Goal: Entertainment & Leisure: Consume media (video, audio)

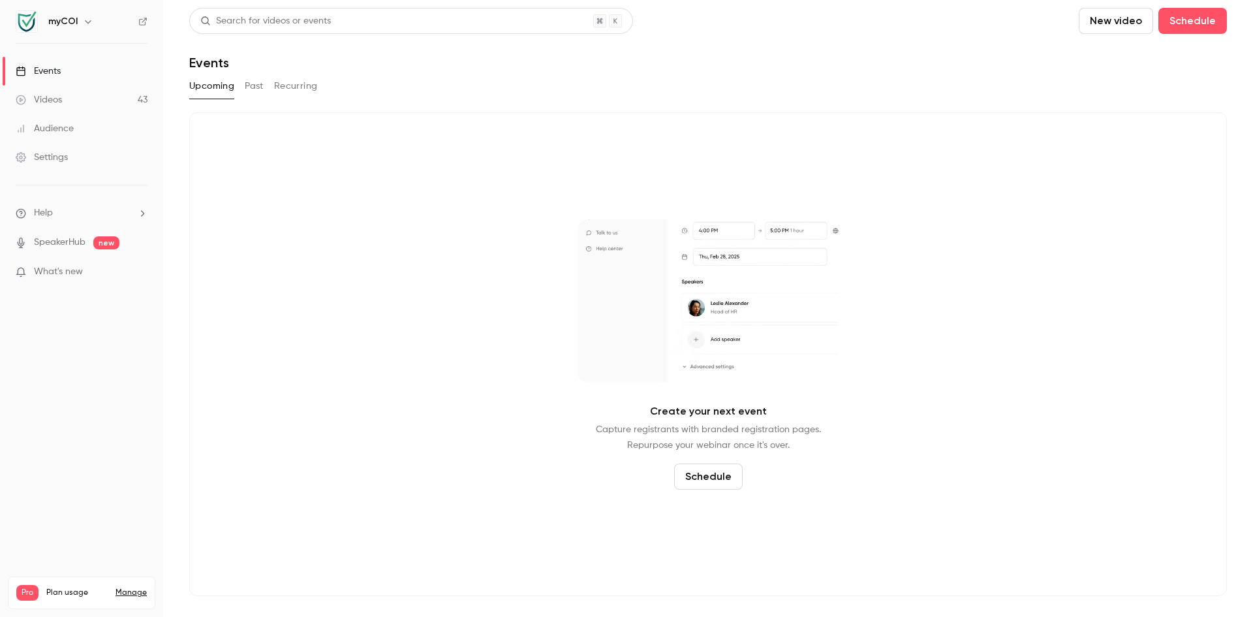
click at [76, 100] on link "Videos 43" at bounding box center [81, 99] width 163 height 29
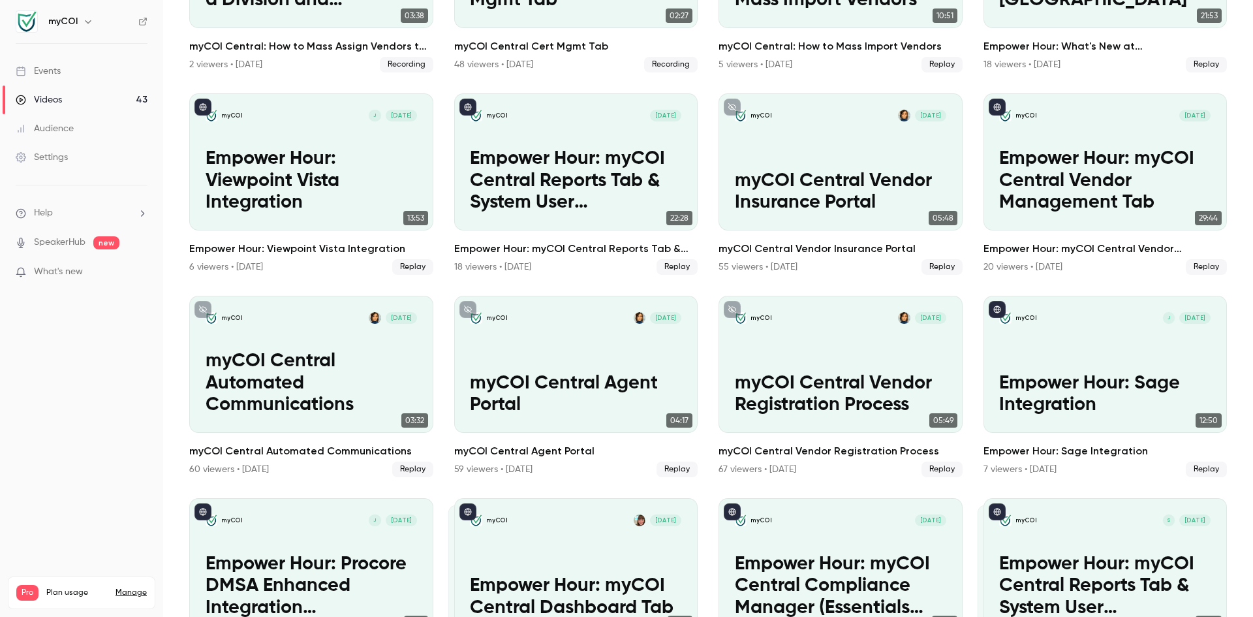
scroll to position [1701, 0]
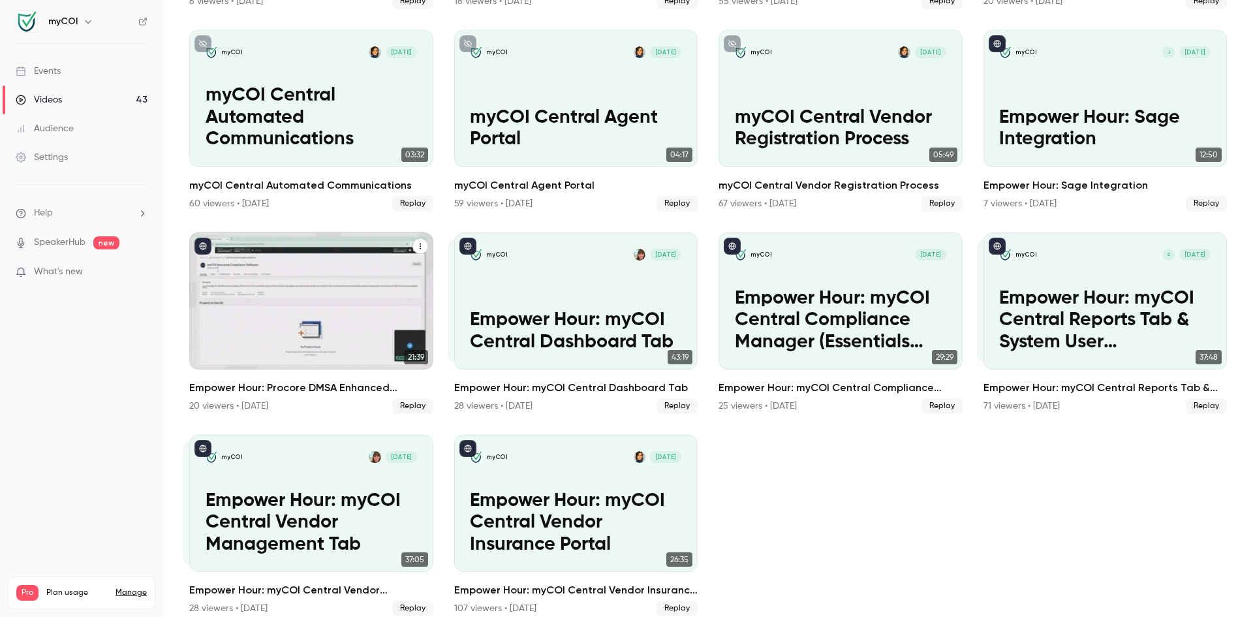
click at [265, 318] on p "Empower Hour: Procore DMSA Enhanced Integration (Commitment & Vendor Level)" at bounding box center [311, 321] width 211 height 66
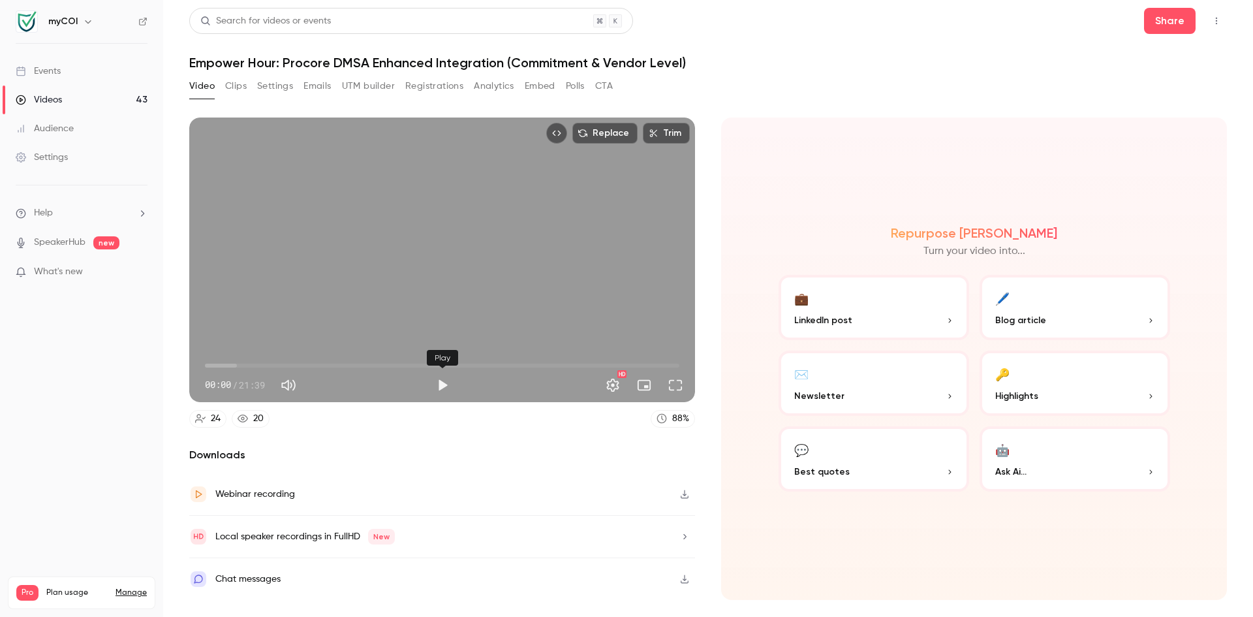
click at [444, 390] on button "Play" at bounding box center [442, 385] width 26 height 26
click at [447, 382] on button "Pause" at bounding box center [442, 385] width 26 height 26
click at [1172, 23] on button "Share" at bounding box center [1170, 21] width 52 height 26
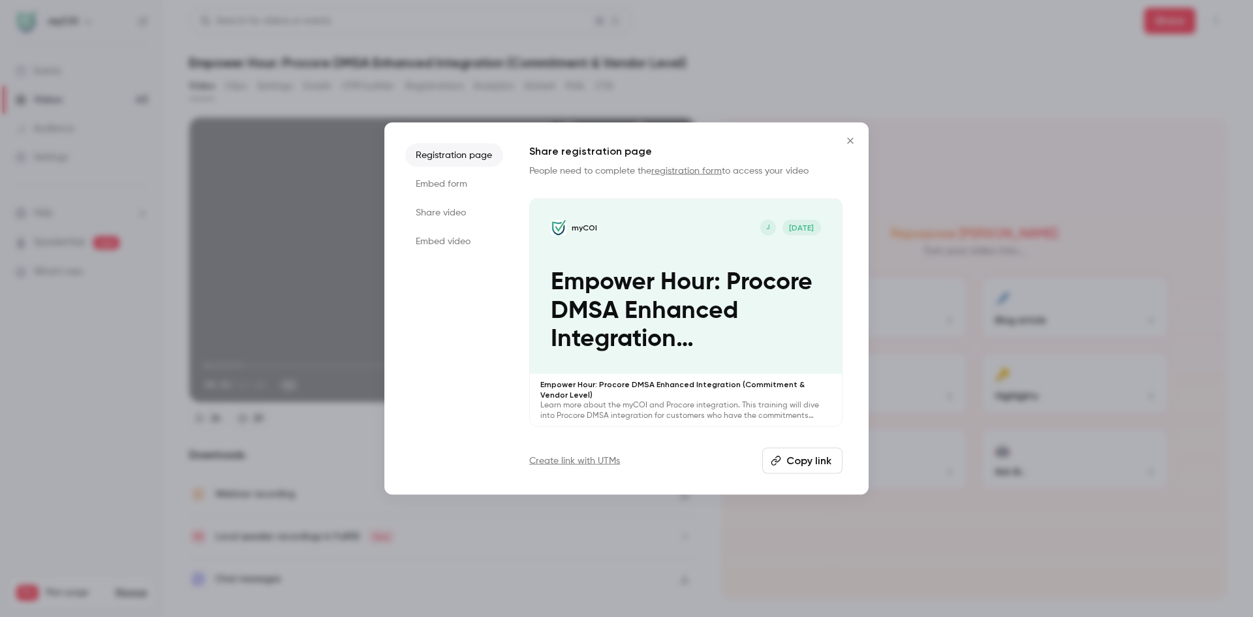
click at [450, 210] on li "Share video" at bounding box center [454, 211] width 98 height 23
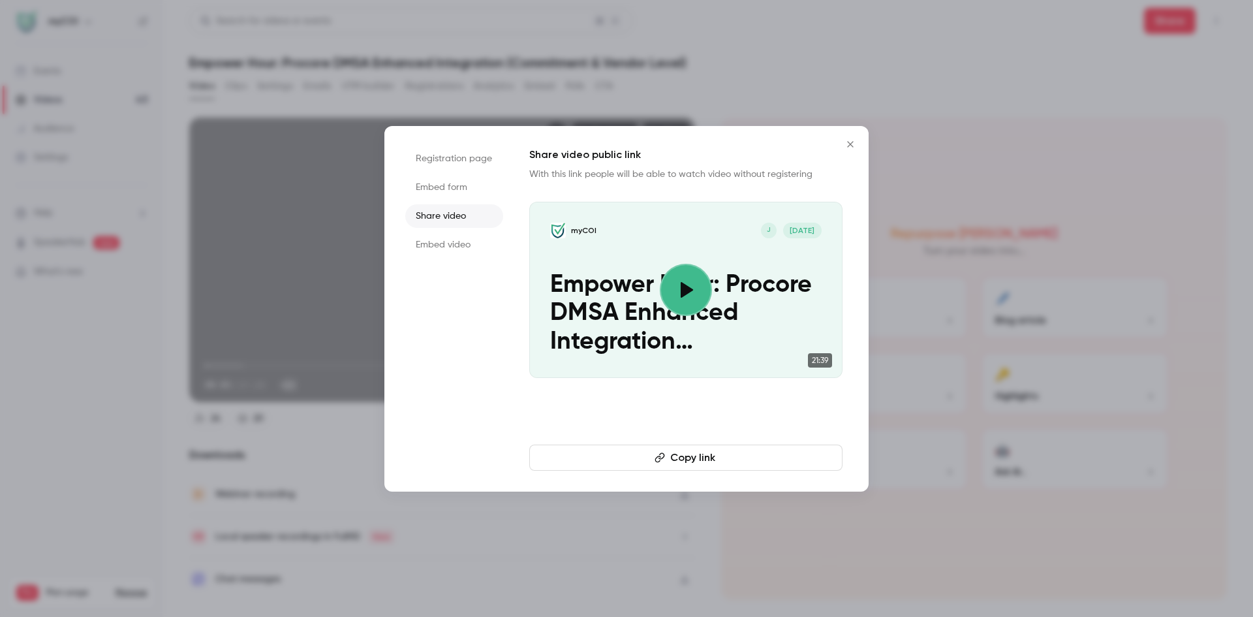
click at [716, 457] on button "Copy link" at bounding box center [685, 457] width 313 height 26
click at [476, 158] on li "Registration page" at bounding box center [454, 158] width 98 height 23
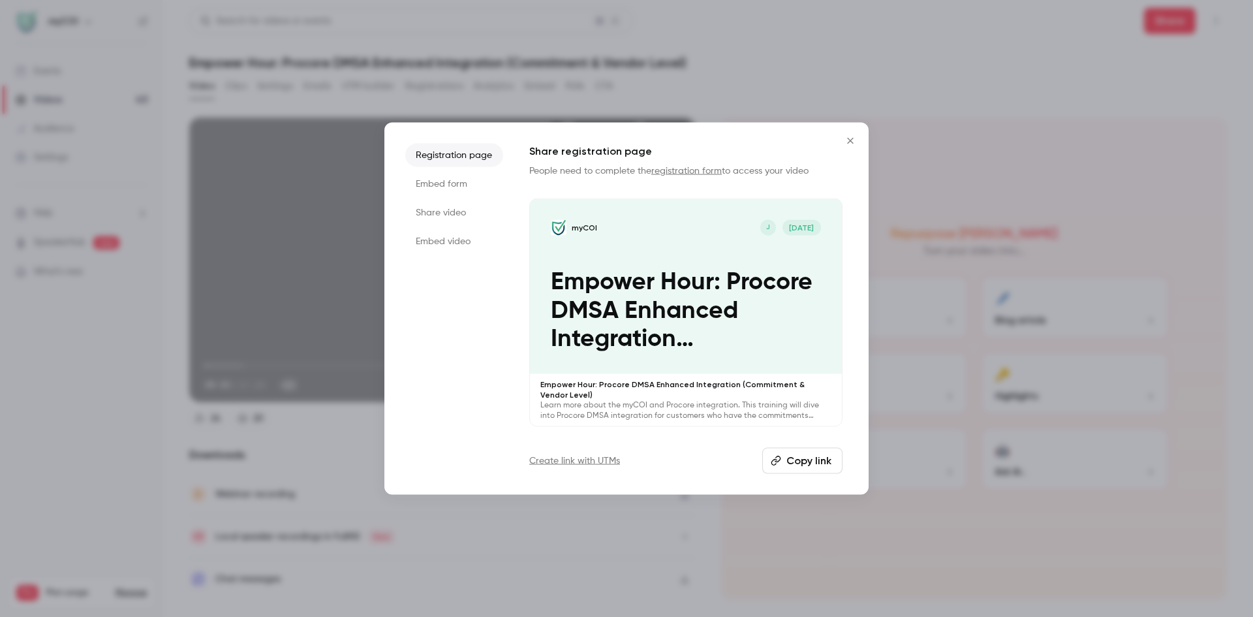
click at [827, 460] on button "Copy link" at bounding box center [802, 461] width 80 height 26
click at [847, 143] on icon "Close" at bounding box center [850, 140] width 16 height 10
type input "***"
